Goal: Task Accomplishment & Management: Manage account settings

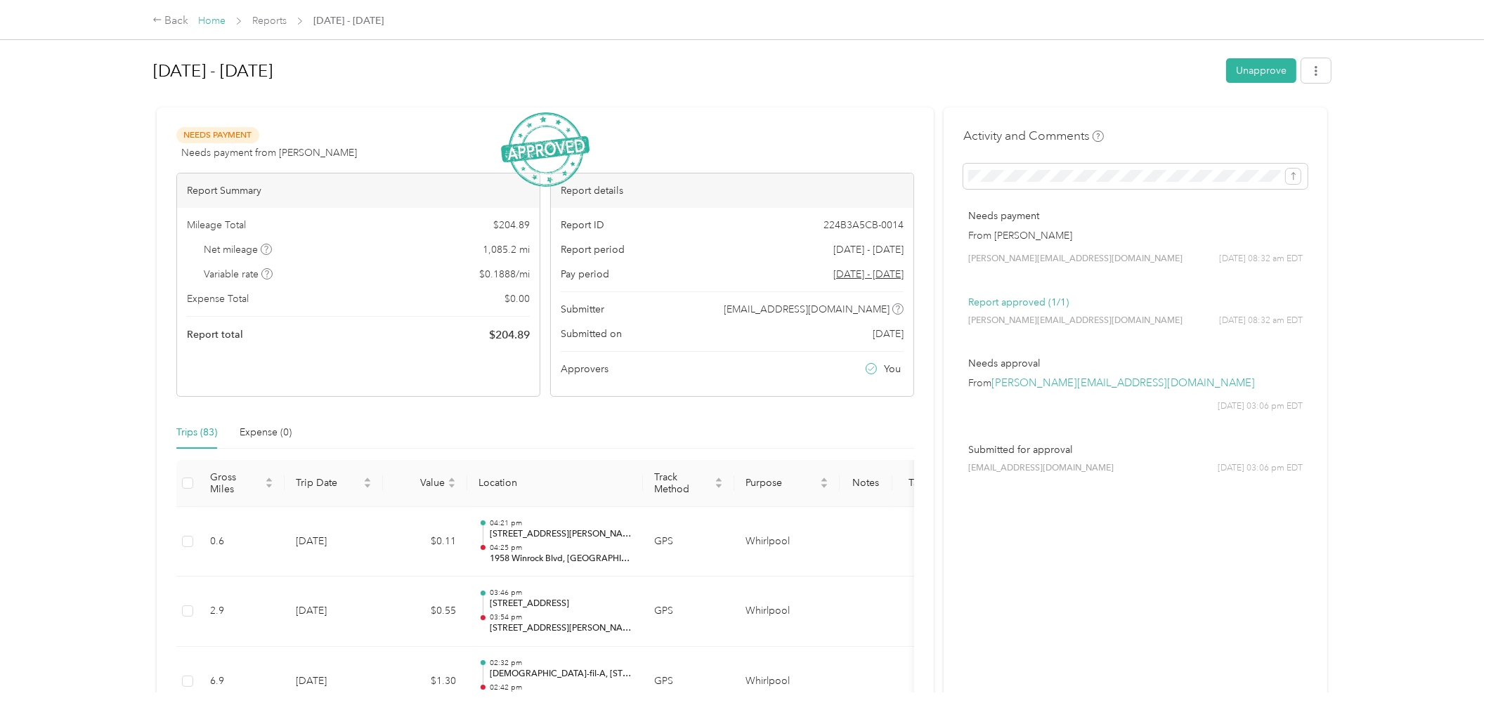
click at [219, 24] on link "Home" at bounding box center [211, 21] width 27 height 12
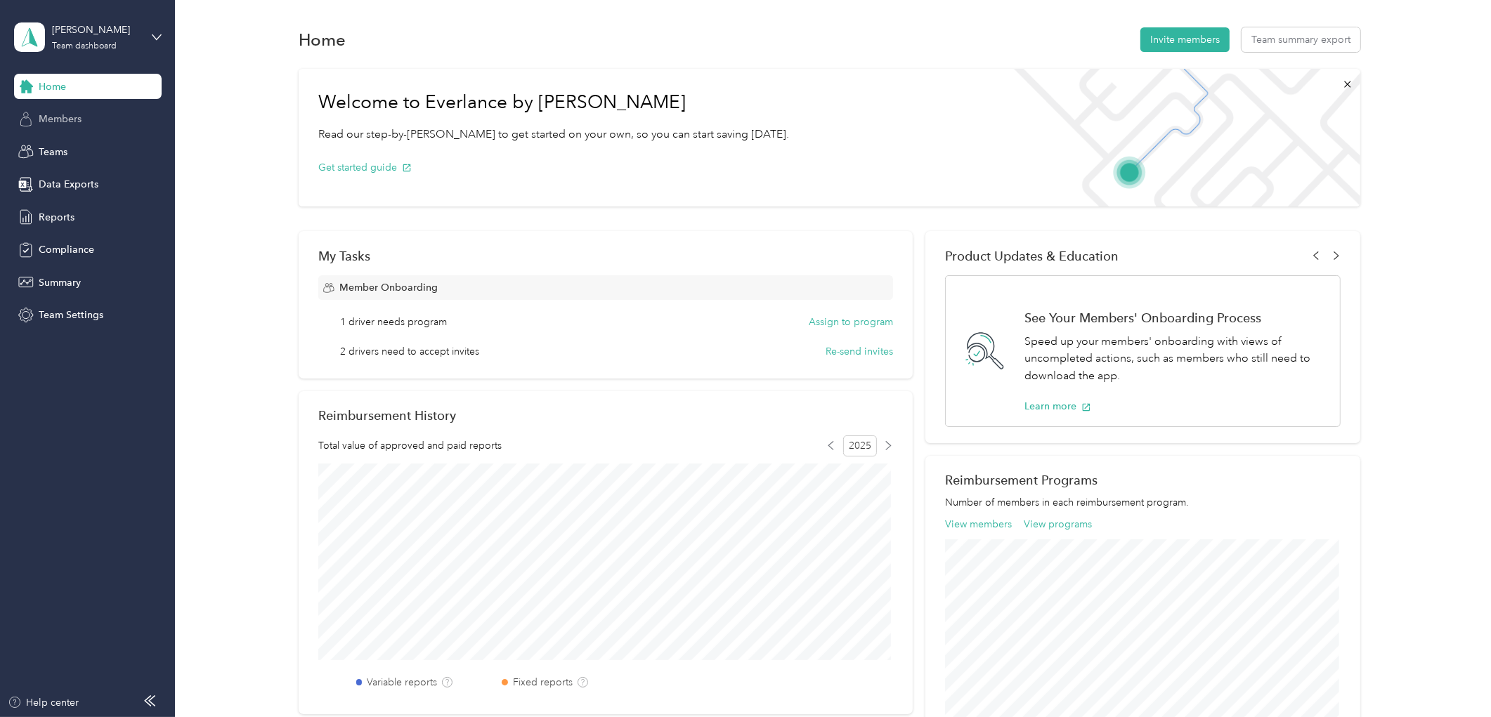
click at [90, 111] on div "Members" at bounding box center [88, 119] width 148 height 25
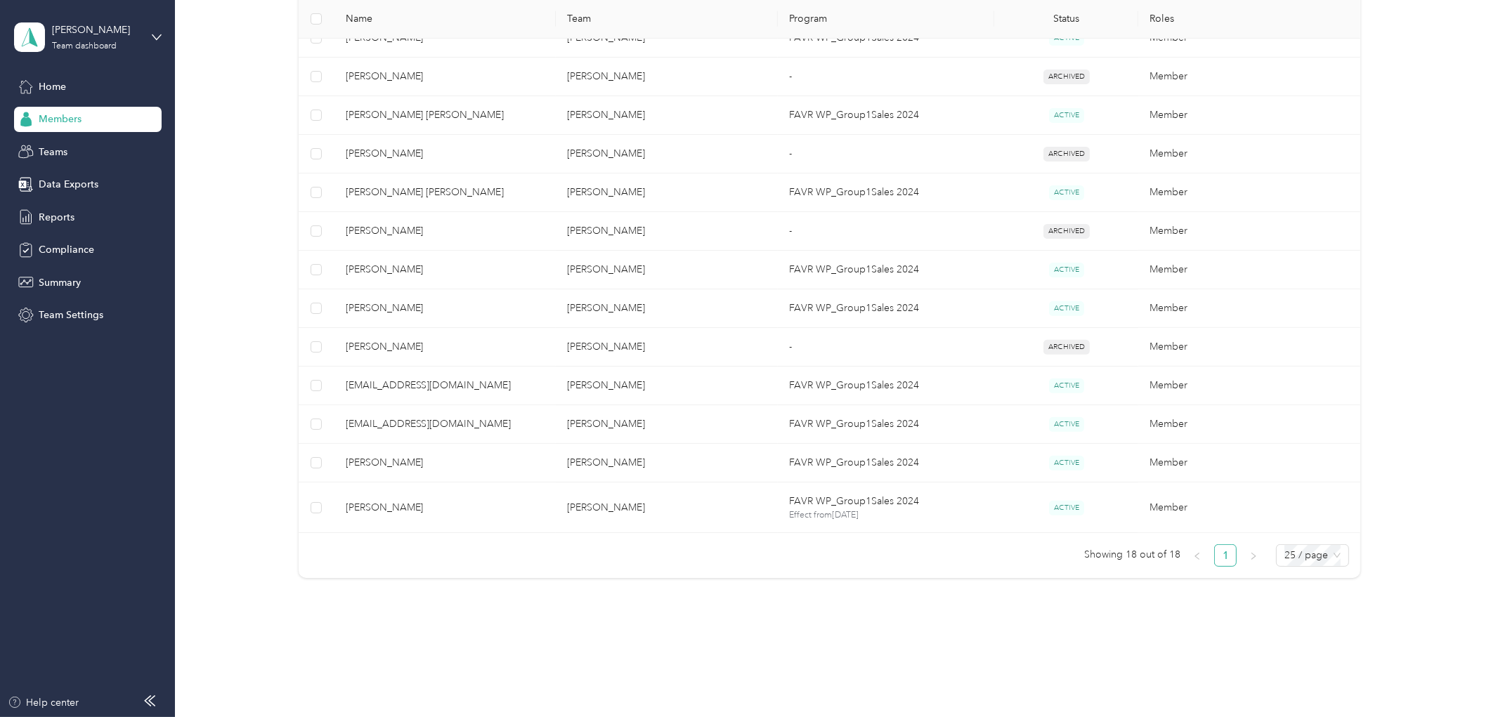
scroll to position [569, 0]
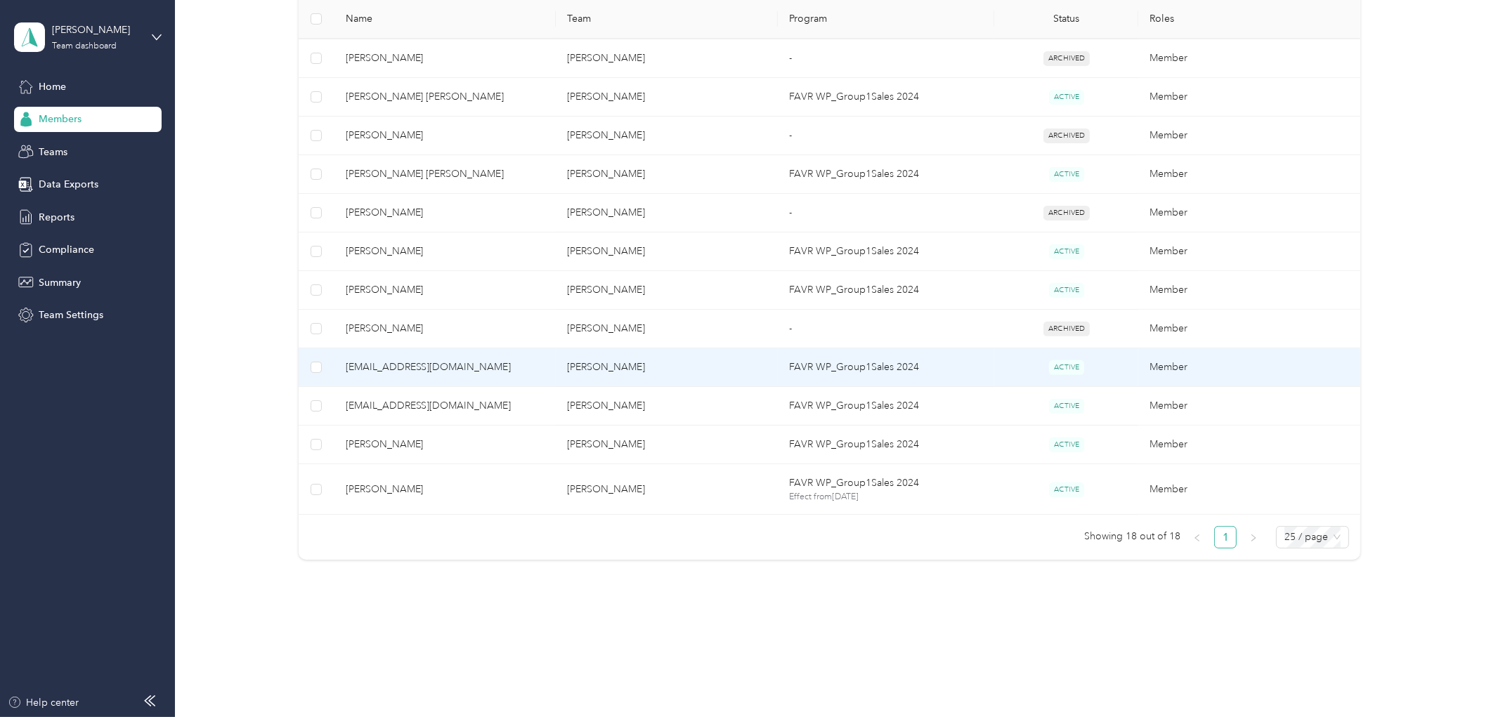
click at [384, 370] on span "[EMAIL_ADDRESS][DOMAIN_NAME]" at bounding box center [446, 367] width 200 height 15
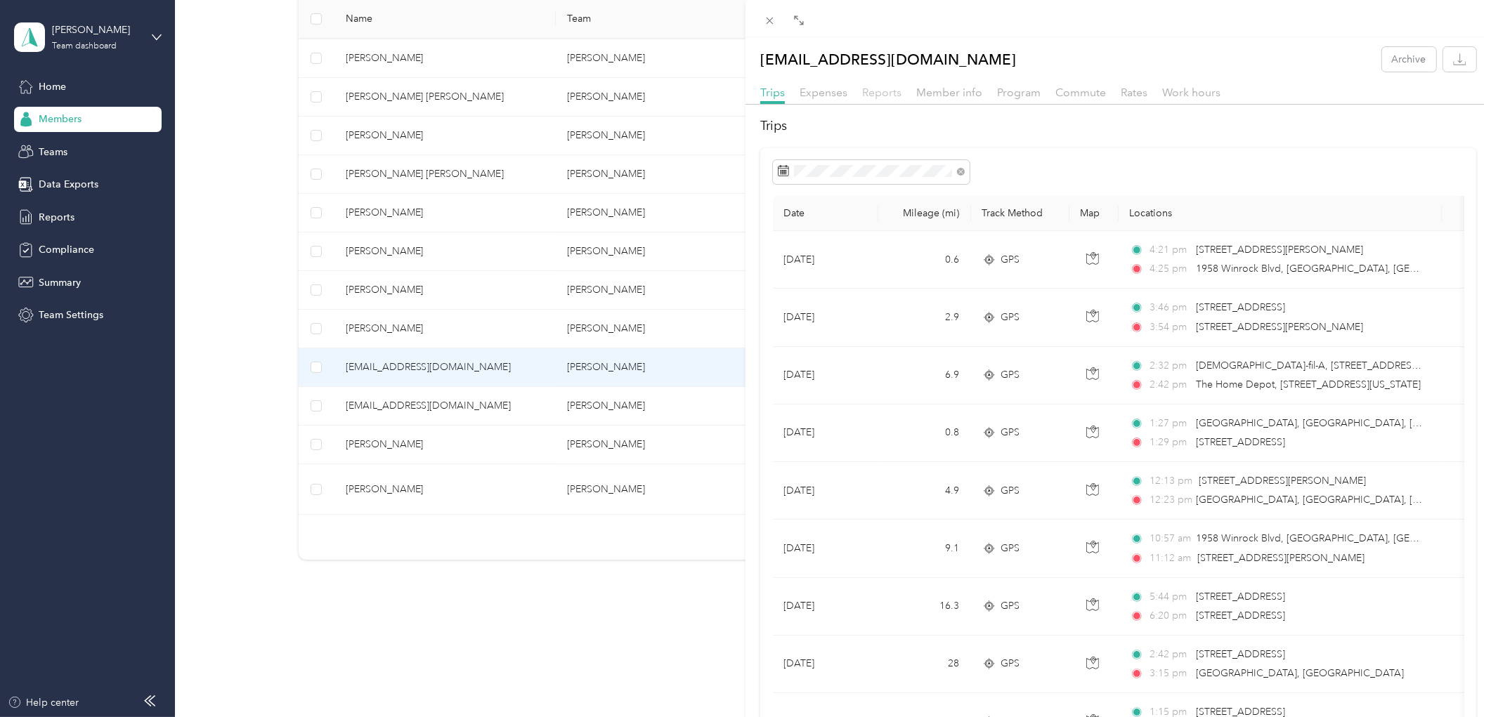
click at [887, 95] on span "Reports" at bounding box center [881, 92] width 39 height 13
